Goal: Information Seeking & Learning: Learn about a topic

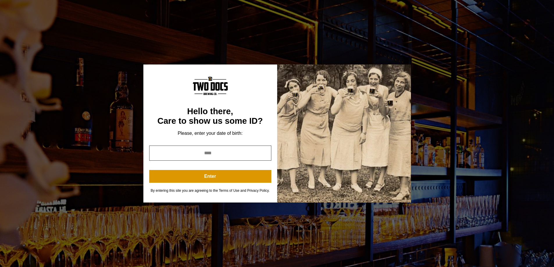
click at [202, 154] on input "year" at bounding box center [210, 153] width 122 height 15
type input "****"
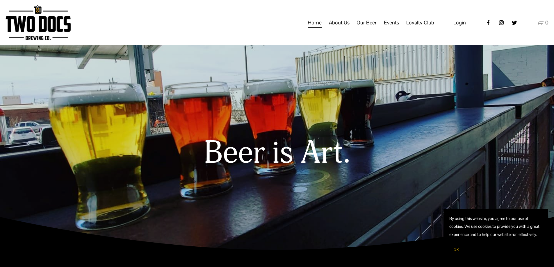
click at [340, 28] on span "About Us" at bounding box center [339, 23] width 21 height 10
click at [0, 0] on span "Our Mission" at bounding box center [0, 0] width 0 height 0
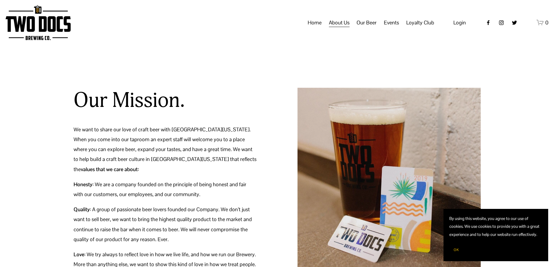
click at [0, 0] on span "Calendar" at bounding box center [0, 0] width 0 height 0
click at [0, 0] on span "Vendors & Musicians" at bounding box center [0, 0] width 0 height 0
click at [0, 0] on span "Taproom Menu" at bounding box center [0, 0] width 0 height 0
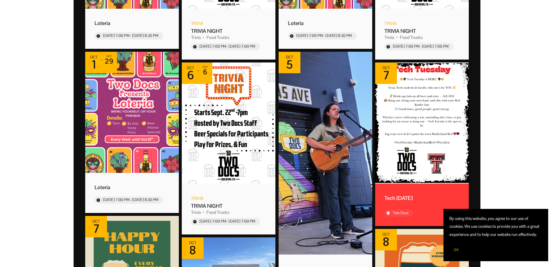
scroll to position [320, 0]
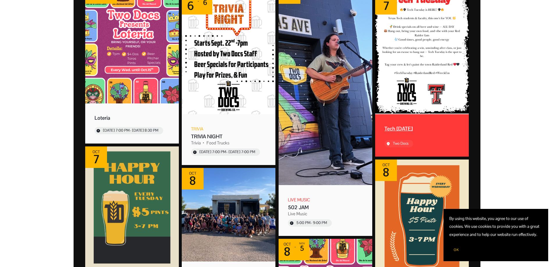
click at [406, 129] on div "Tech Tuesday" at bounding box center [422, 128] width 75 height 7
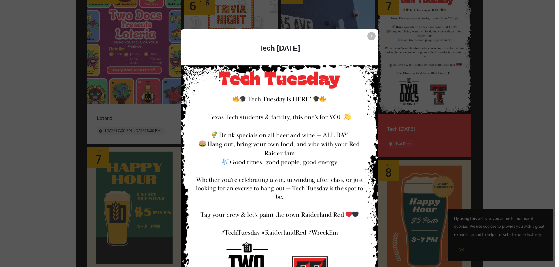
click at [512, 109] on div "Event details popup" at bounding box center [277, 133] width 554 height 267
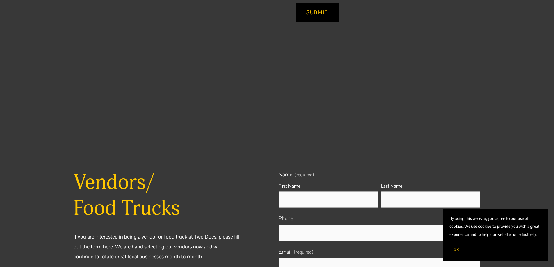
scroll to position [349, 0]
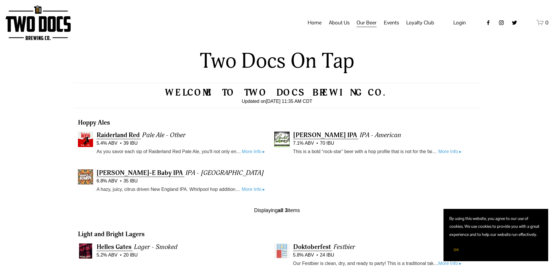
scroll to position [87, 0]
